Goal: Complete application form: Complete application form

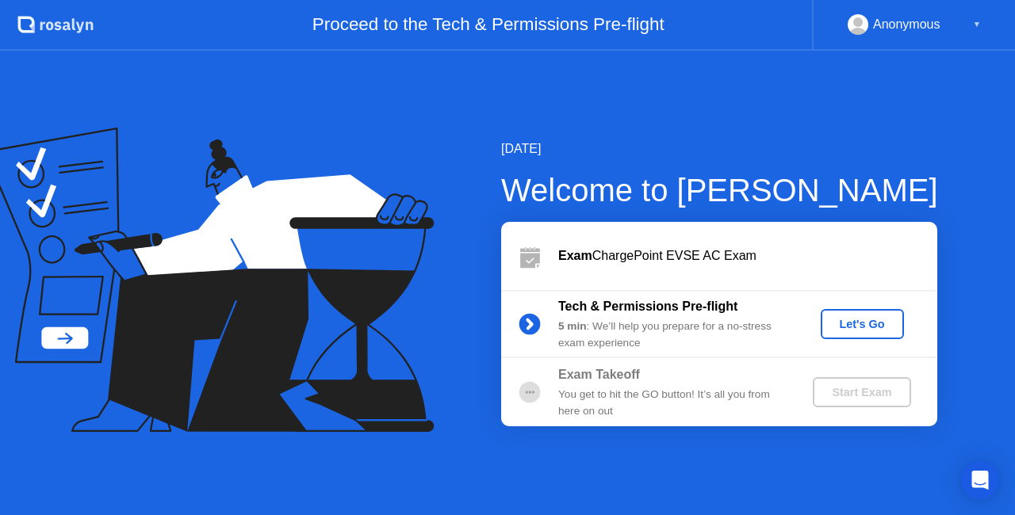
click at [863, 309] on button "Let's Go" at bounding box center [862, 324] width 83 height 30
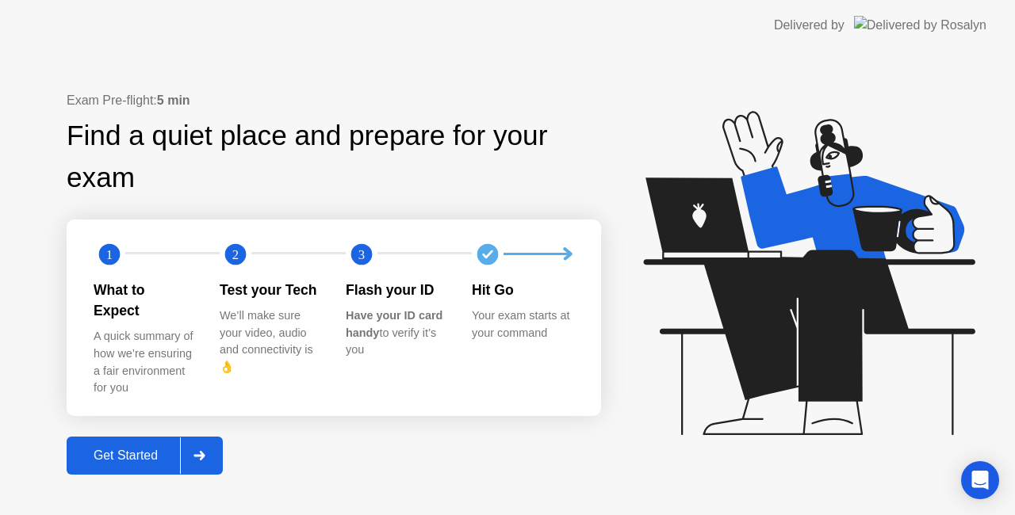
click at [193, 442] on div at bounding box center [199, 456] width 38 height 36
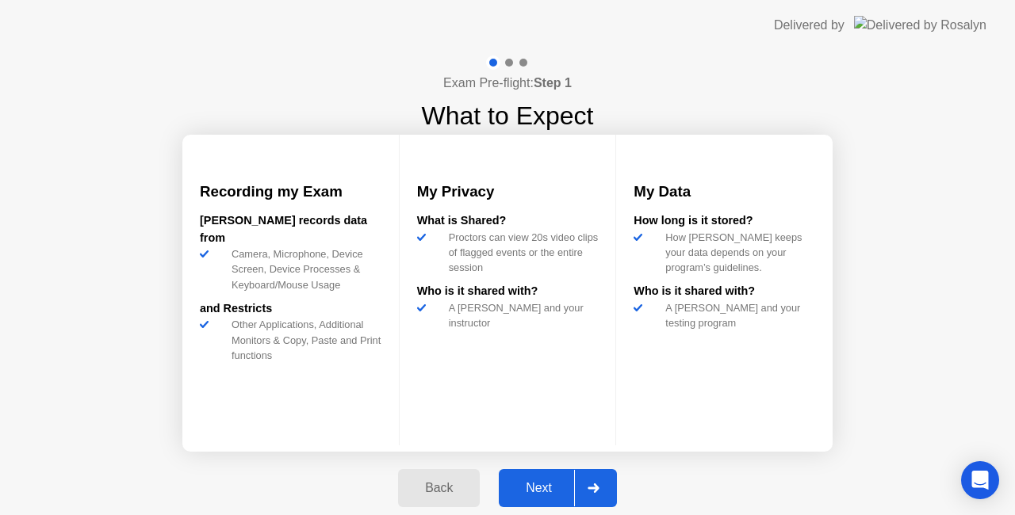
click at [557, 507] on button "Next" at bounding box center [558, 488] width 118 height 38
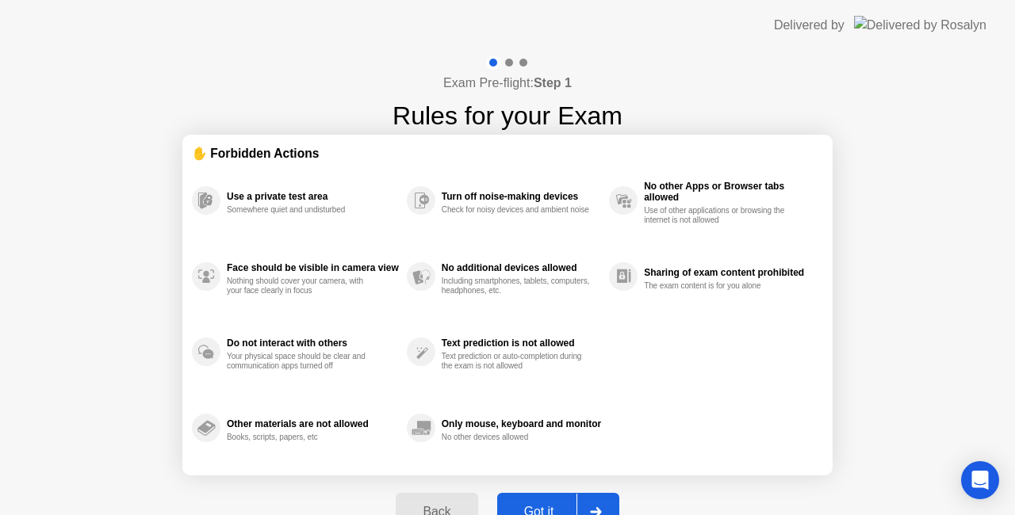
click at [557, 507] on div "Got it" at bounding box center [539, 512] width 75 height 14
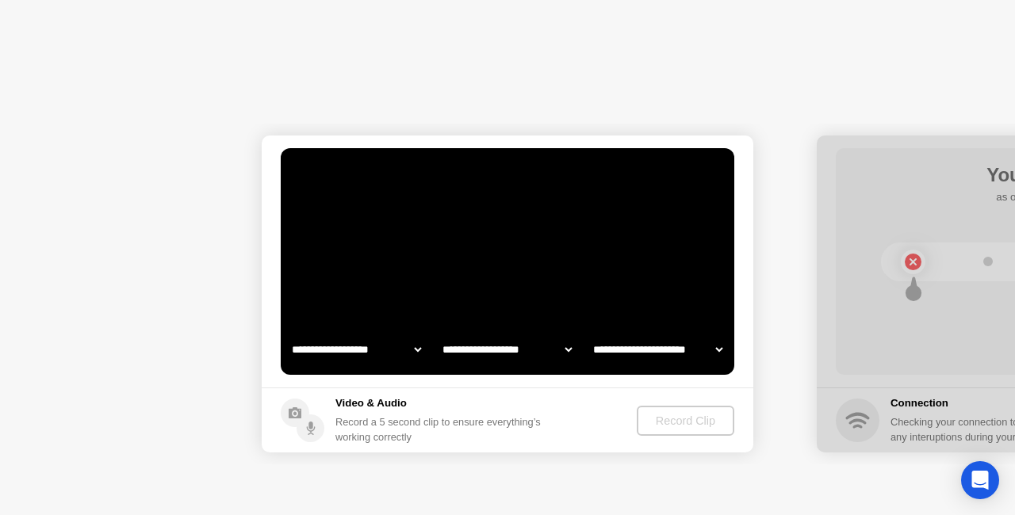
select select "**********"
select select "*******"
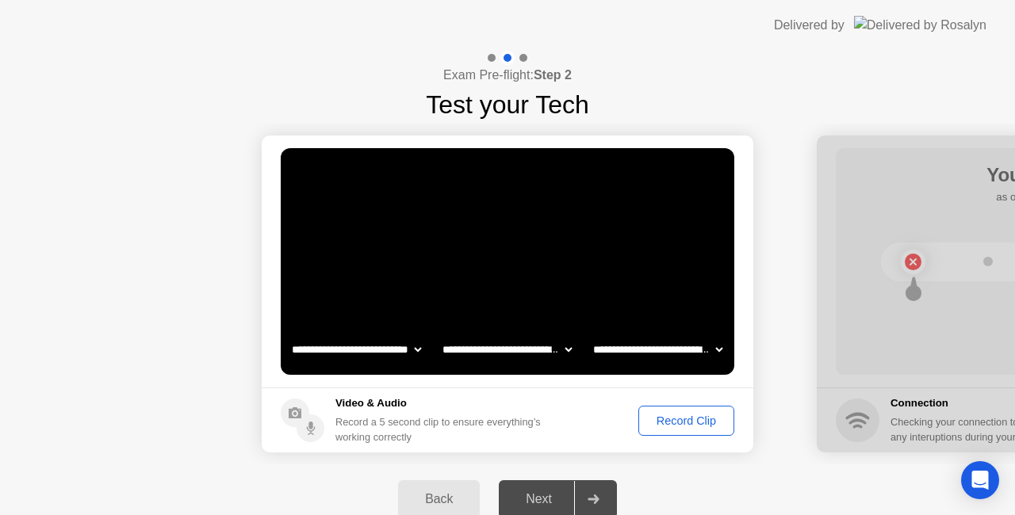
click at [665, 409] on button "Record Clip" at bounding box center [686, 421] width 96 height 30
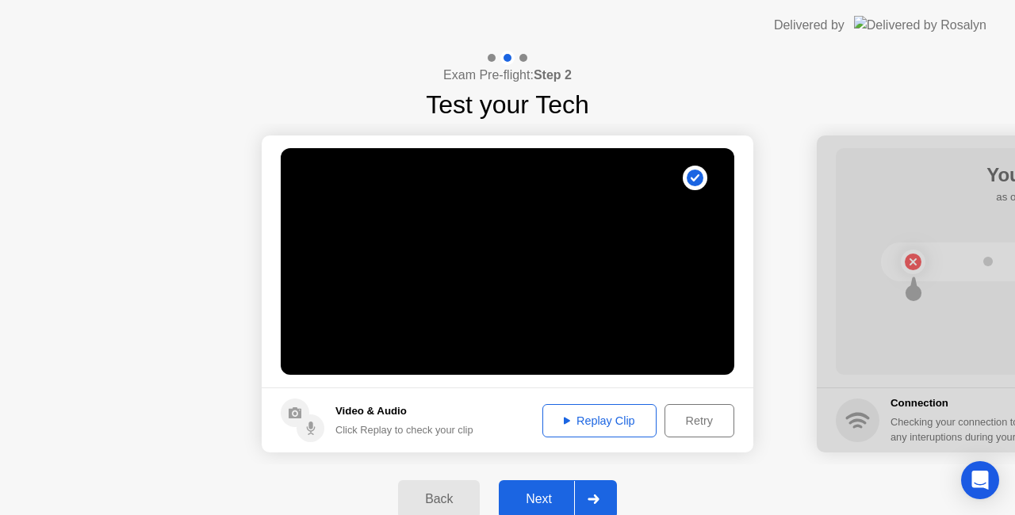
click at [568, 488] on button "Next" at bounding box center [558, 499] width 118 height 38
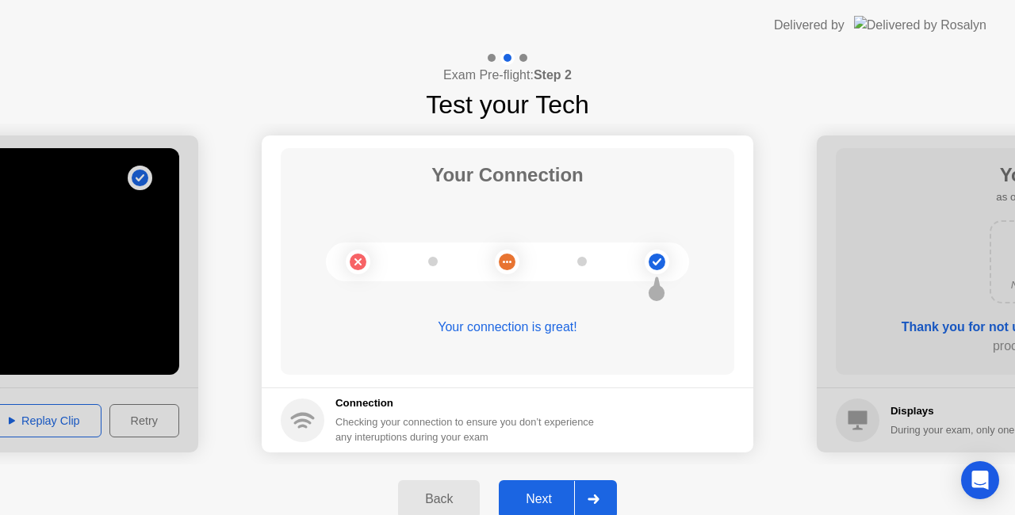
click at [601, 491] on div at bounding box center [593, 499] width 38 height 36
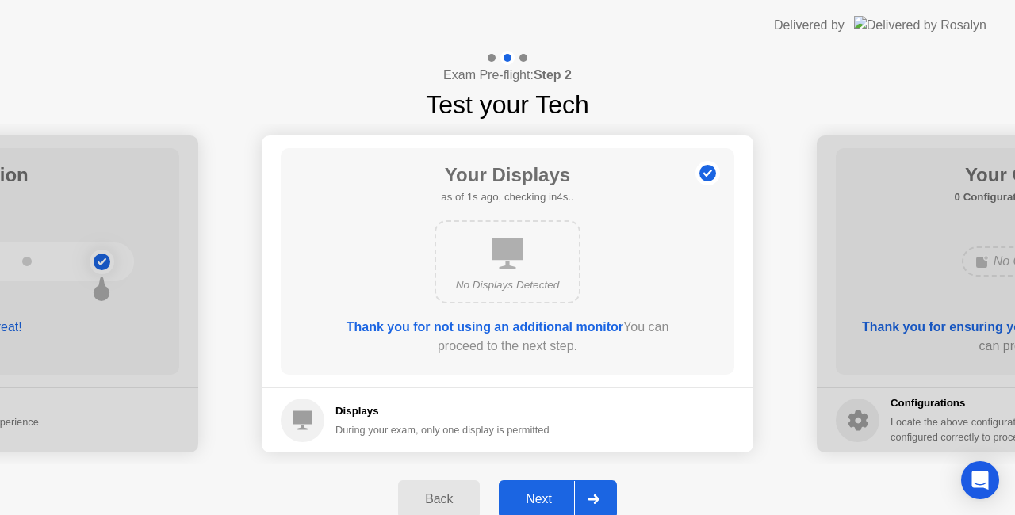
click at [601, 491] on div at bounding box center [593, 499] width 38 height 36
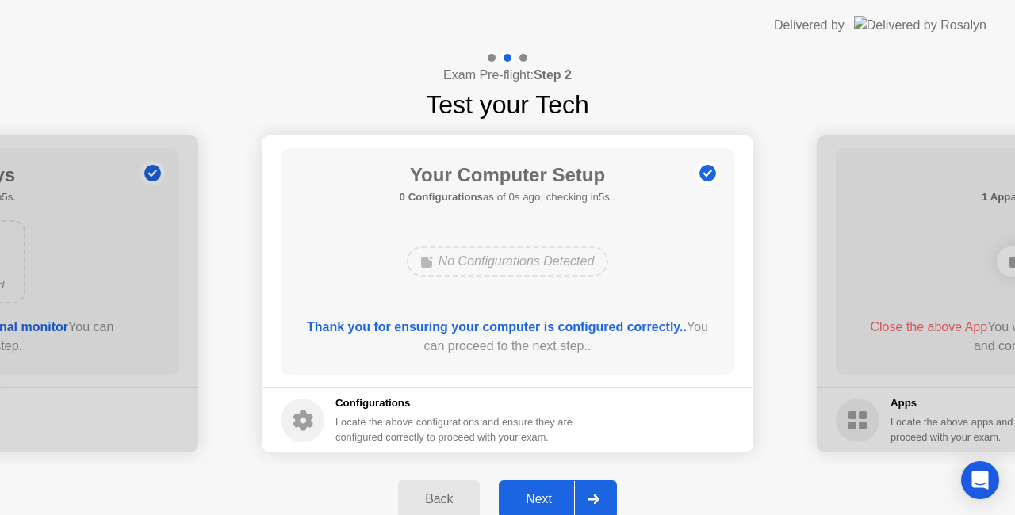
click at [601, 491] on div at bounding box center [593, 499] width 38 height 36
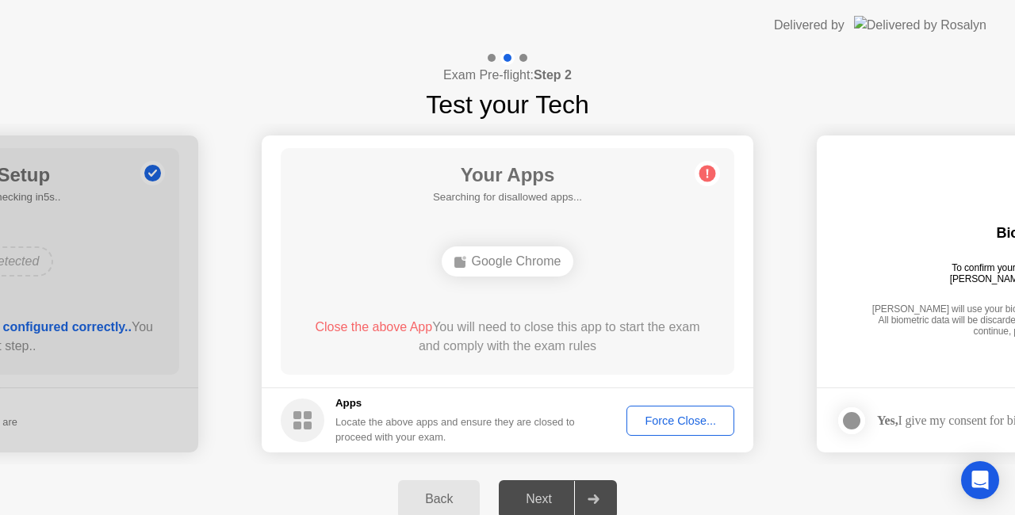
click at [676, 417] on div "Force Close..." at bounding box center [680, 421] width 97 height 13
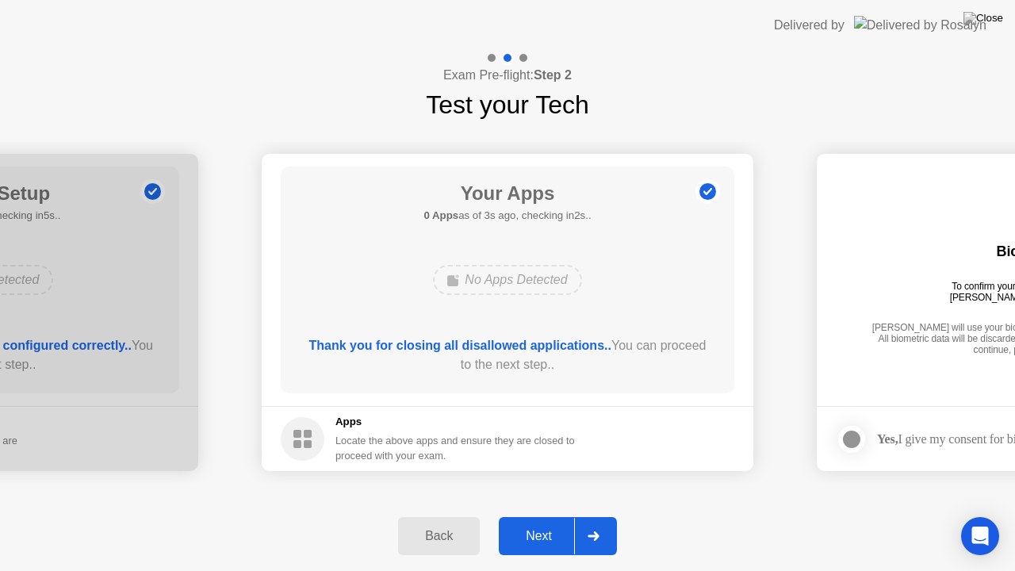
click at [562, 515] on div "Next" at bounding box center [538, 536] width 71 height 14
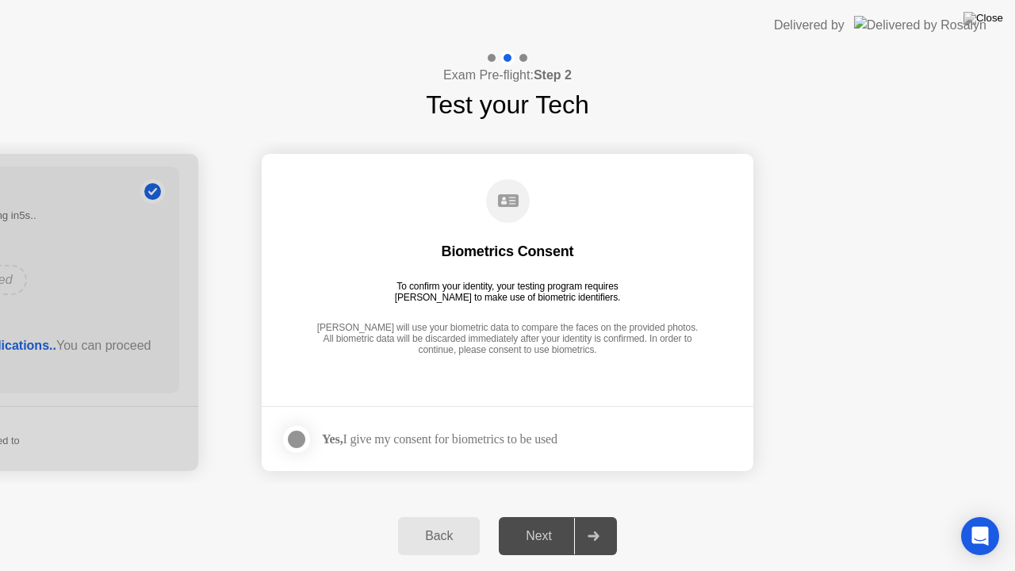
click at [496, 446] on div "Yes, I give my consent for biometrics to be used" at bounding box center [419, 439] width 277 height 32
drag, startPoint x: 469, startPoint y: 429, endPoint x: 378, endPoint y: 425, distance: 90.5
click at [378, 425] on div "Yes, I give my consent for biometrics to be used" at bounding box center [419, 439] width 277 height 32
click at [312, 438] on label at bounding box center [301, 439] width 41 height 32
click at [575, 515] on div at bounding box center [593, 536] width 38 height 36
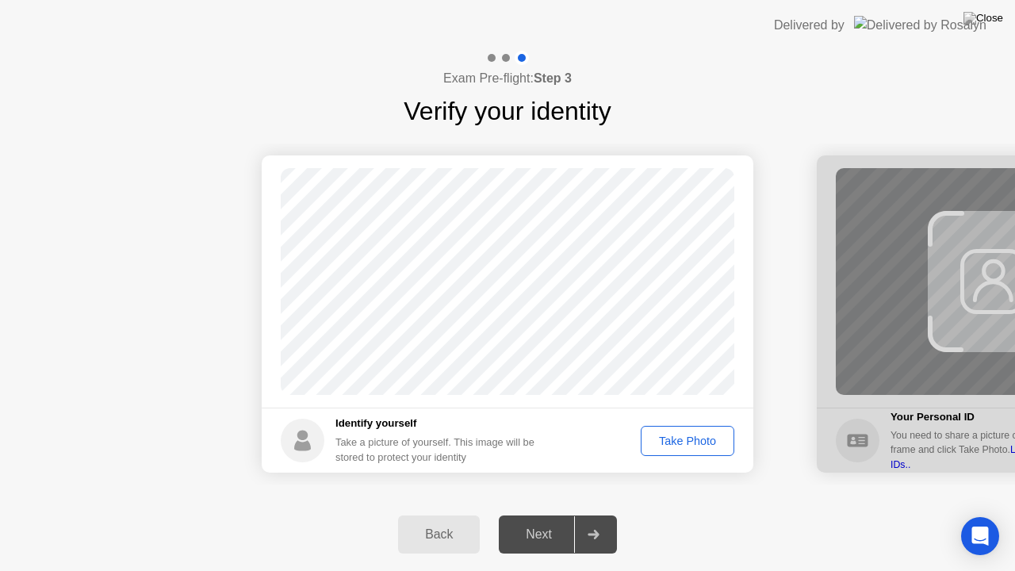
click at [700, 436] on div "Take Photo" at bounding box center [687, 441] width 82 height 13
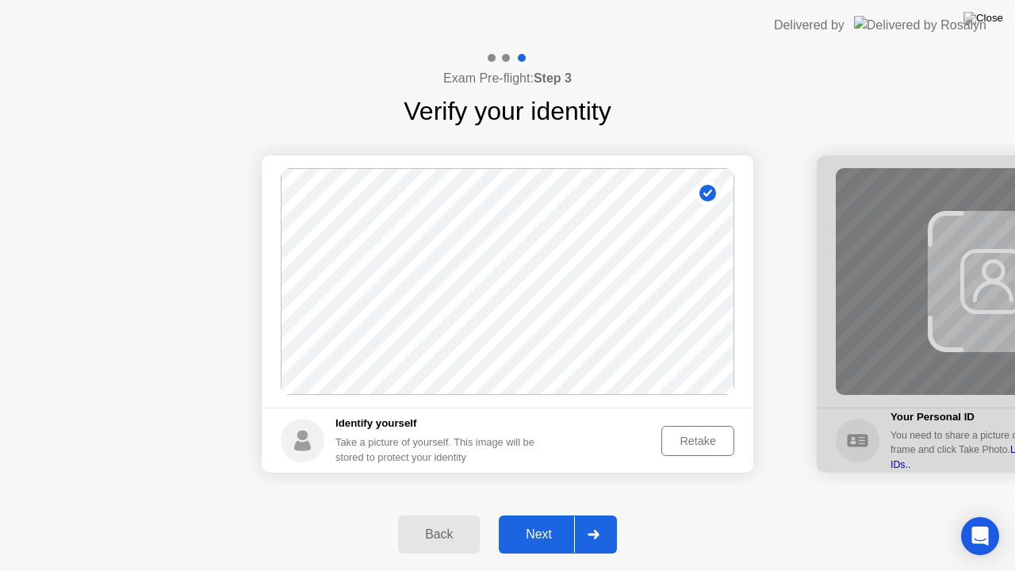
click at [566, 515] on div "Next" at bounding box center [538, 534] width 71 height 14
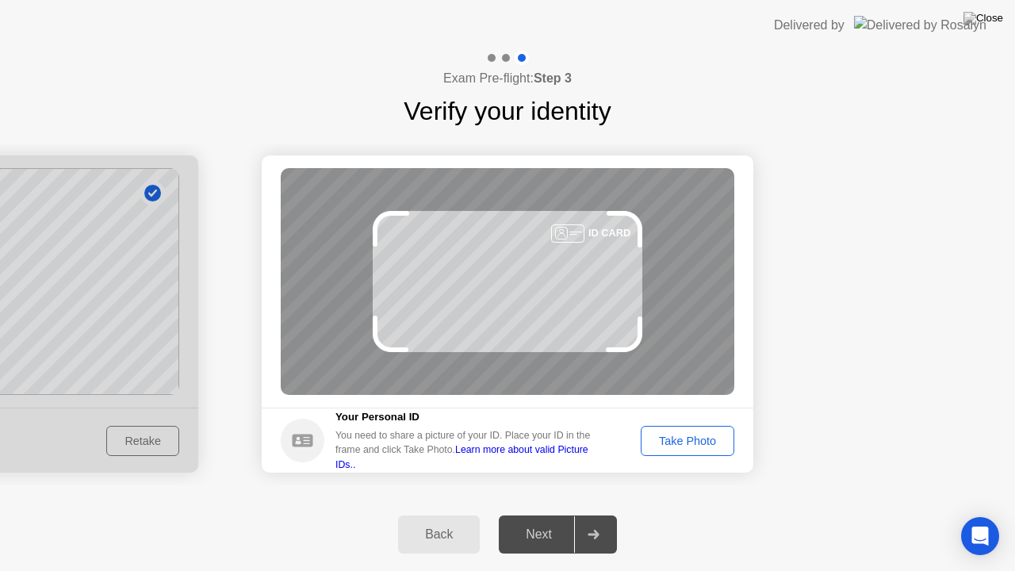
click at [655, 444] on div "Take Photo" at bounding box center [687, 441] width 82 height 13
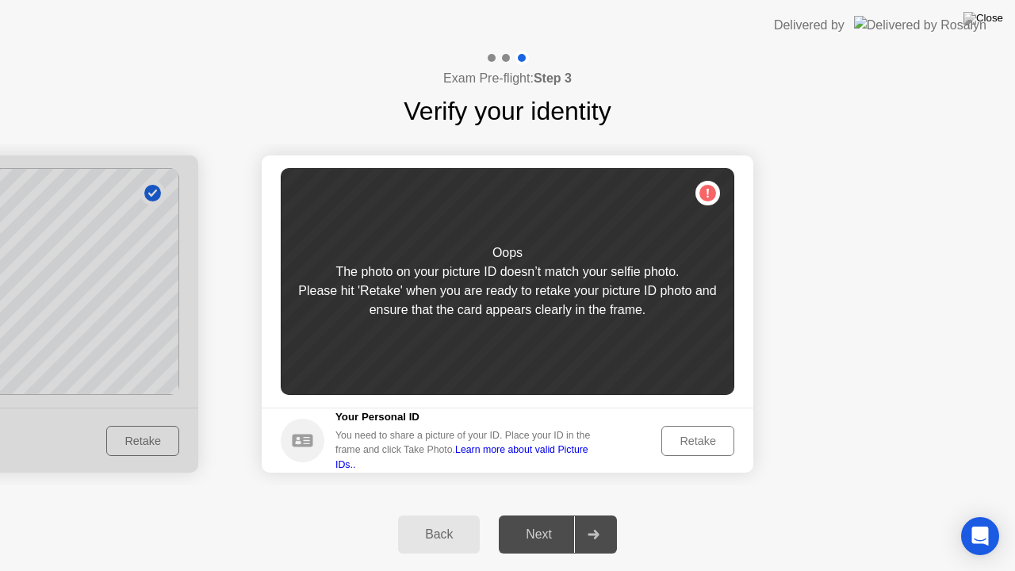
click at [672, 443] on div "Retake" at bounding box center [698, 441] width 62 height 13
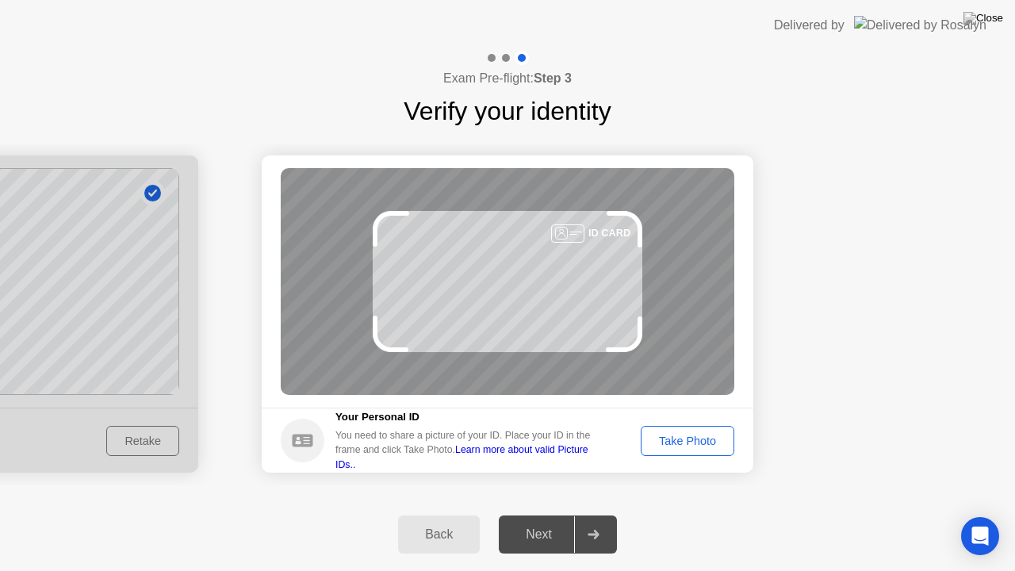
click at [668, 435] on div "Take Photo" at bounding box center [687, 441] width 82 height 13
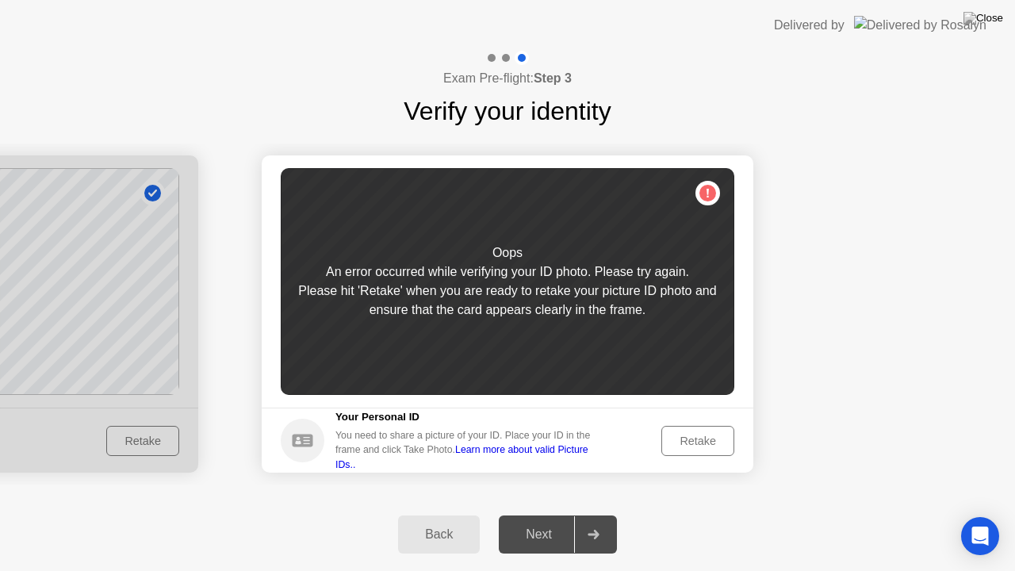
click at [668, 435] on div "Retake" at bounding box center [698, 441] width 62 height 13
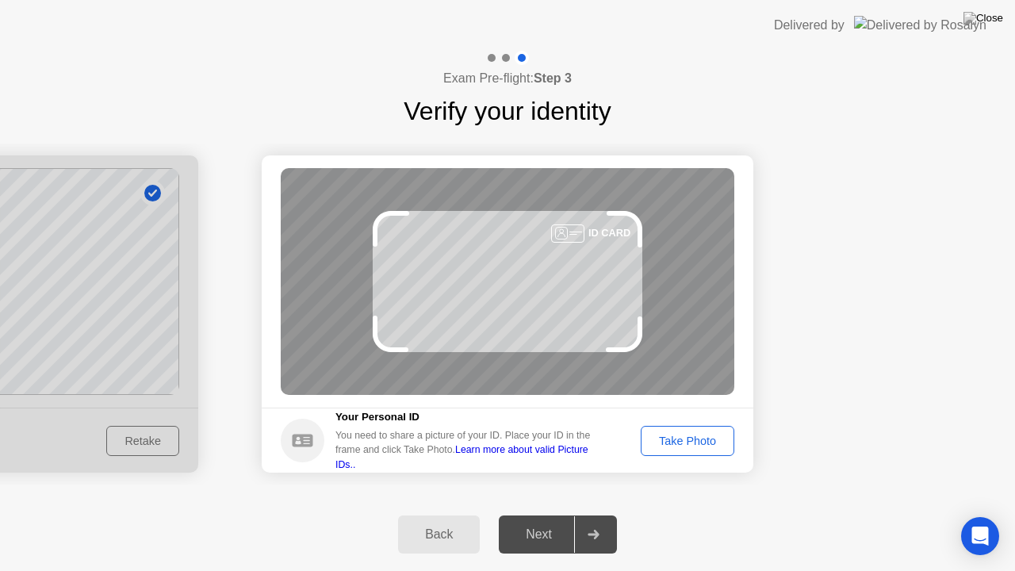
click at [668, 435] on div "Take Photo" at bounding box center [687, 441] width 82 height 13
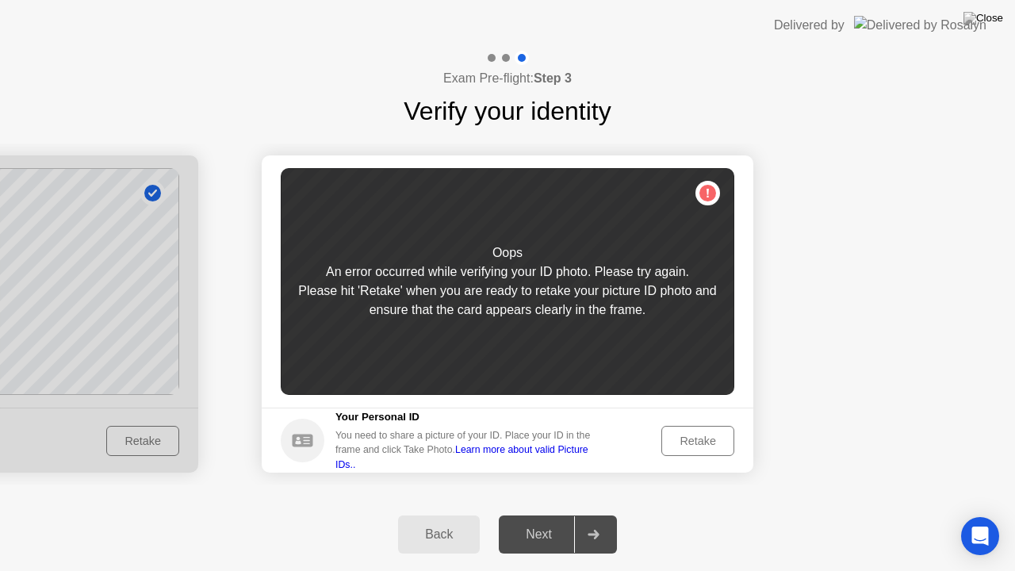
click at [668, 435] on div "Retake" at bounding box center [698, 441] width 62 height 13
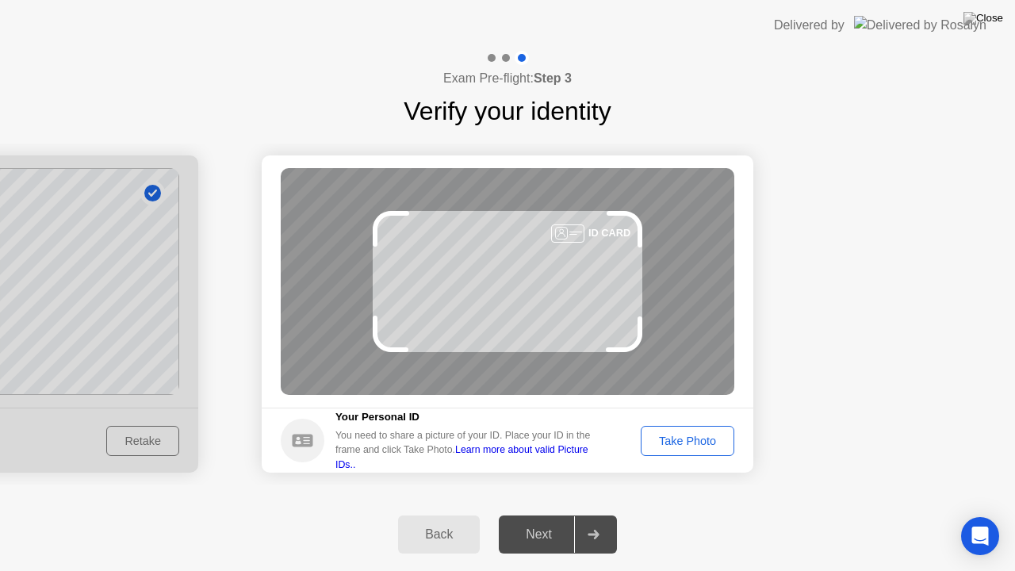
click at [668, 435] on div "Take Photo" at bounding box center [687, 441] width 82 height 13
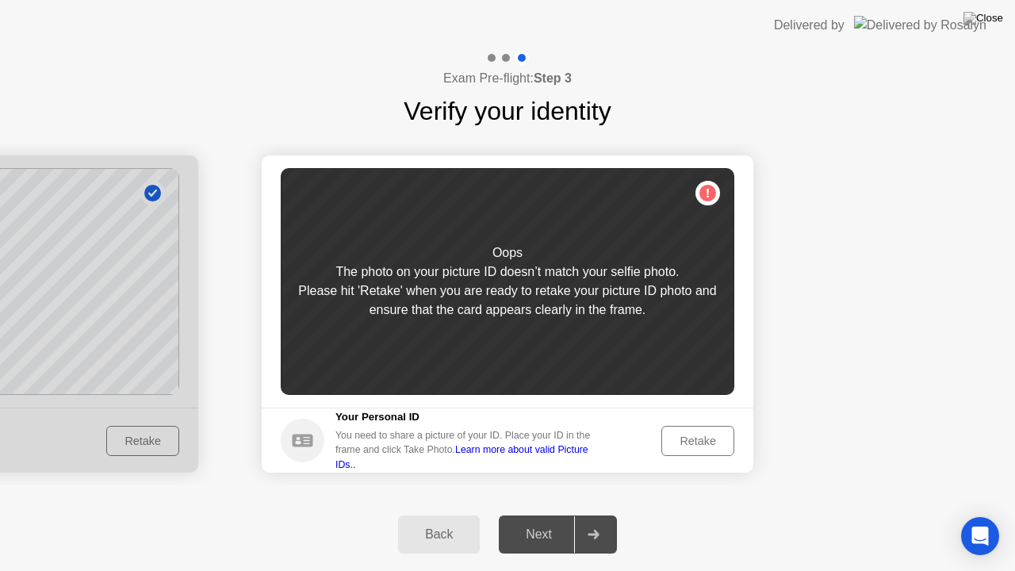
click at [668, 435] on div "Retake" at bounding box center [698, 441] width 62 height 13
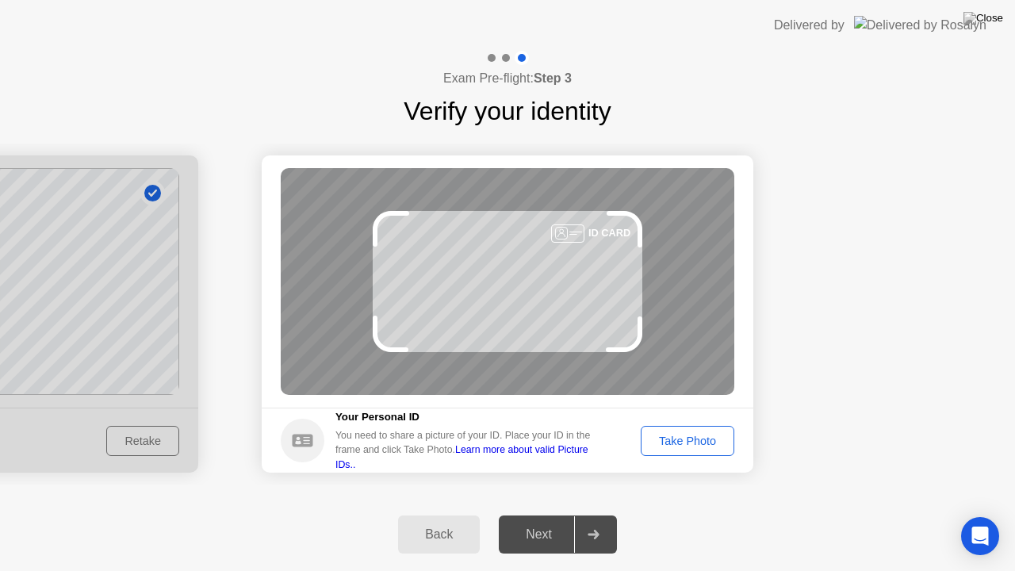
click at [668, 435] on div "Take Photo" at bounding box center [687, 441] width 82 height 13
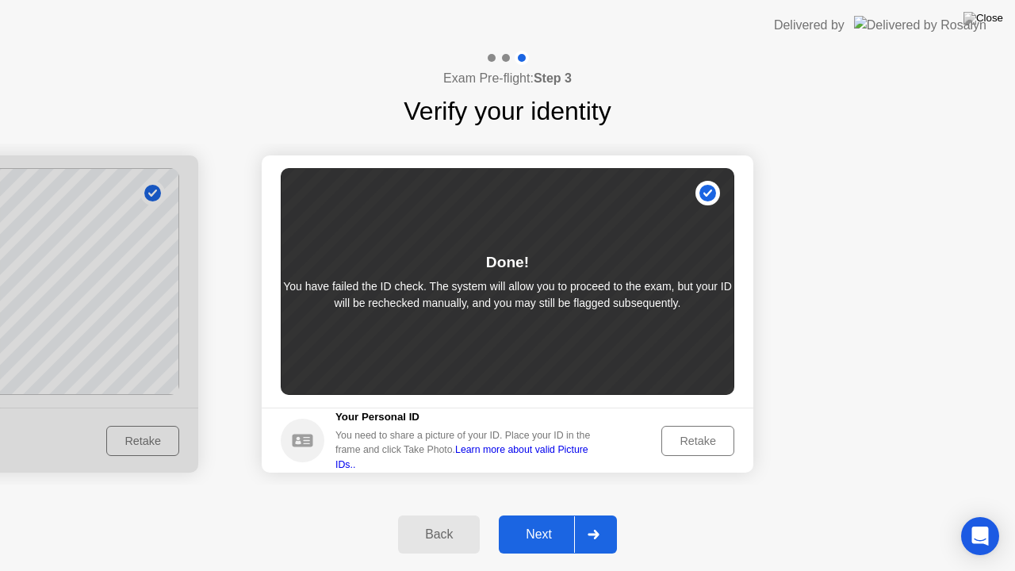
click at [668, 435] on div "Retake" at bounding box center [698, 441] width 62 height 13
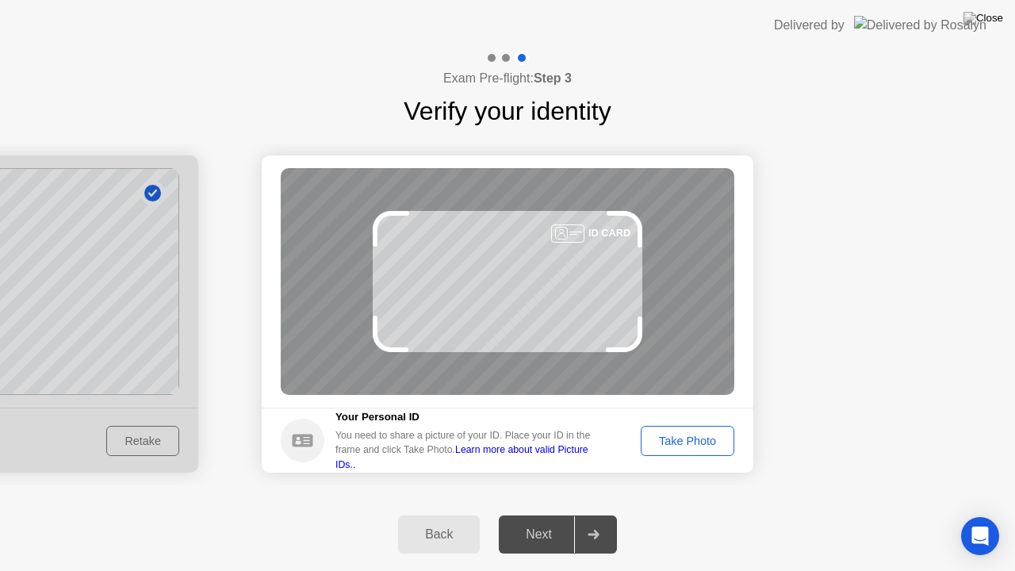
click at [668, 435] on div "Take Photo" at bounding box center [687, 441] width 82 height 13
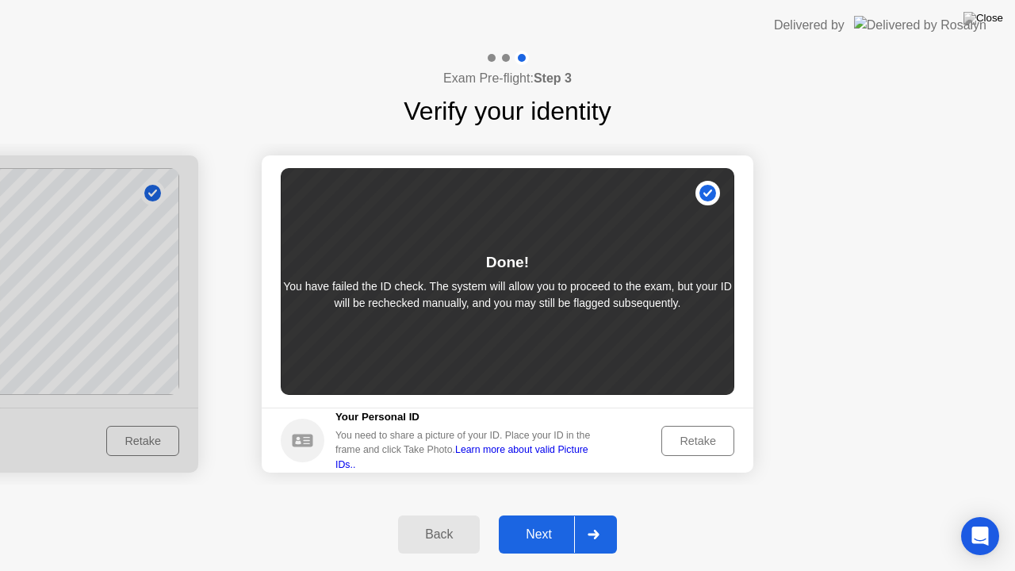
click at [589, 515] on div at bounding box center [593, 534] width 38 height 36
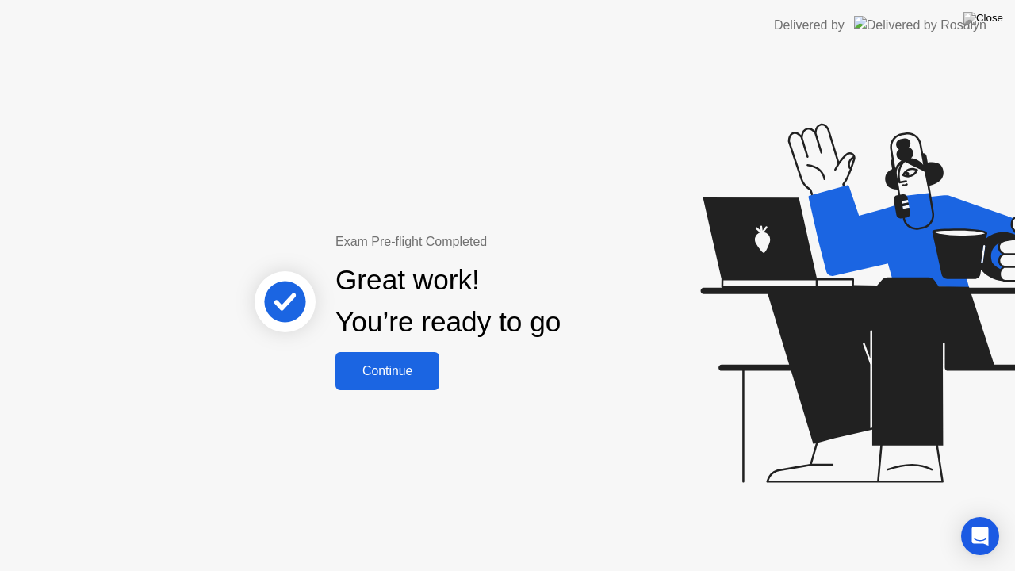
click at [390, 350] on div "Great work! You’re ready to go" at bounding box center [449, 301] width 428 height 101
click at [389, 354] on button "Continue" at bounding box center [387, 371] width 104 height 38
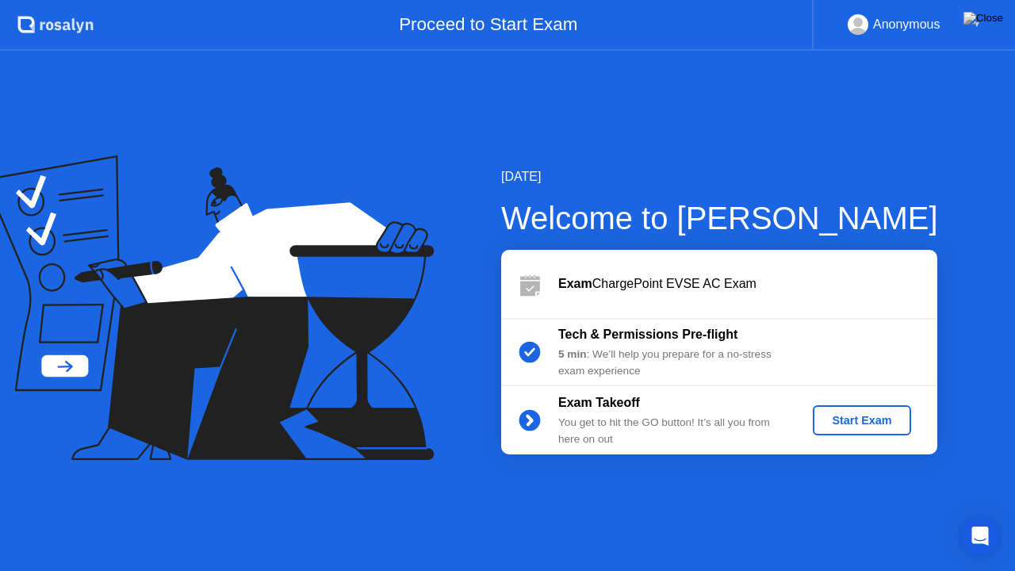
click at [823, 409] on button "Start Exam" at bounding box center [862, 420] width 98 height 30
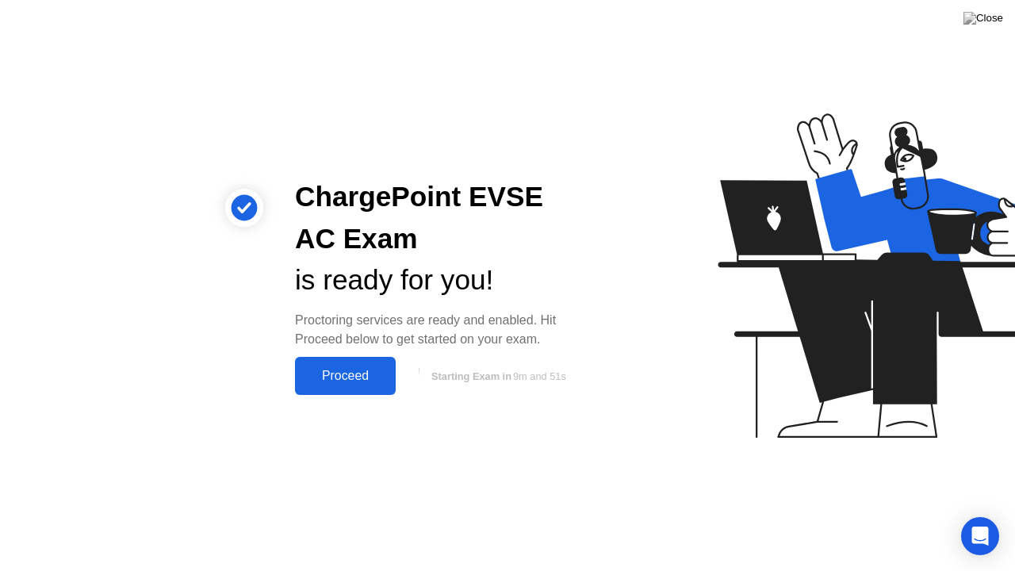
click at [369, 395] on button "Proceed" at bounding box center [345, 376] width 101 height 38
